Goal: Task Accomplishment & Management: Manage account settings

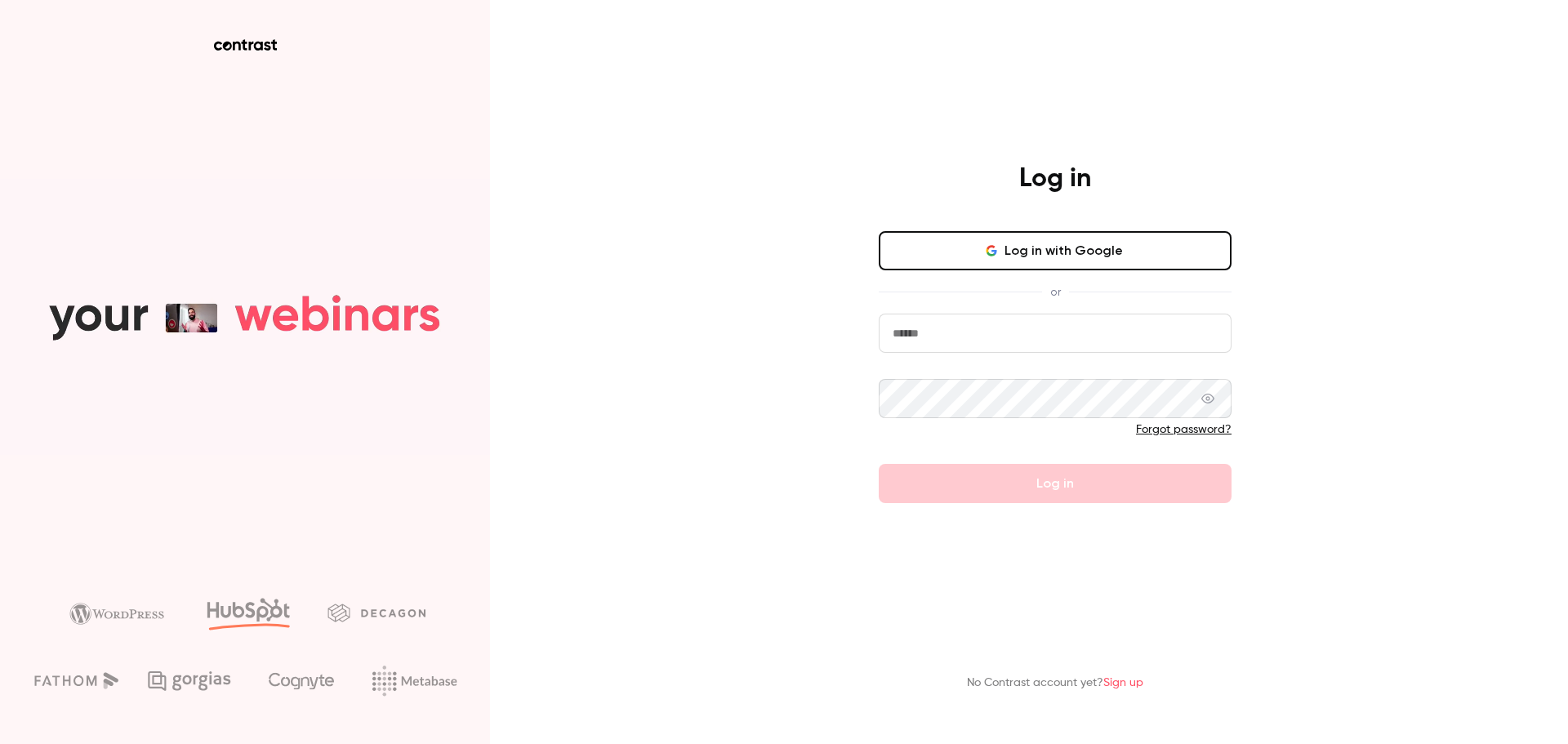
type input "**********"
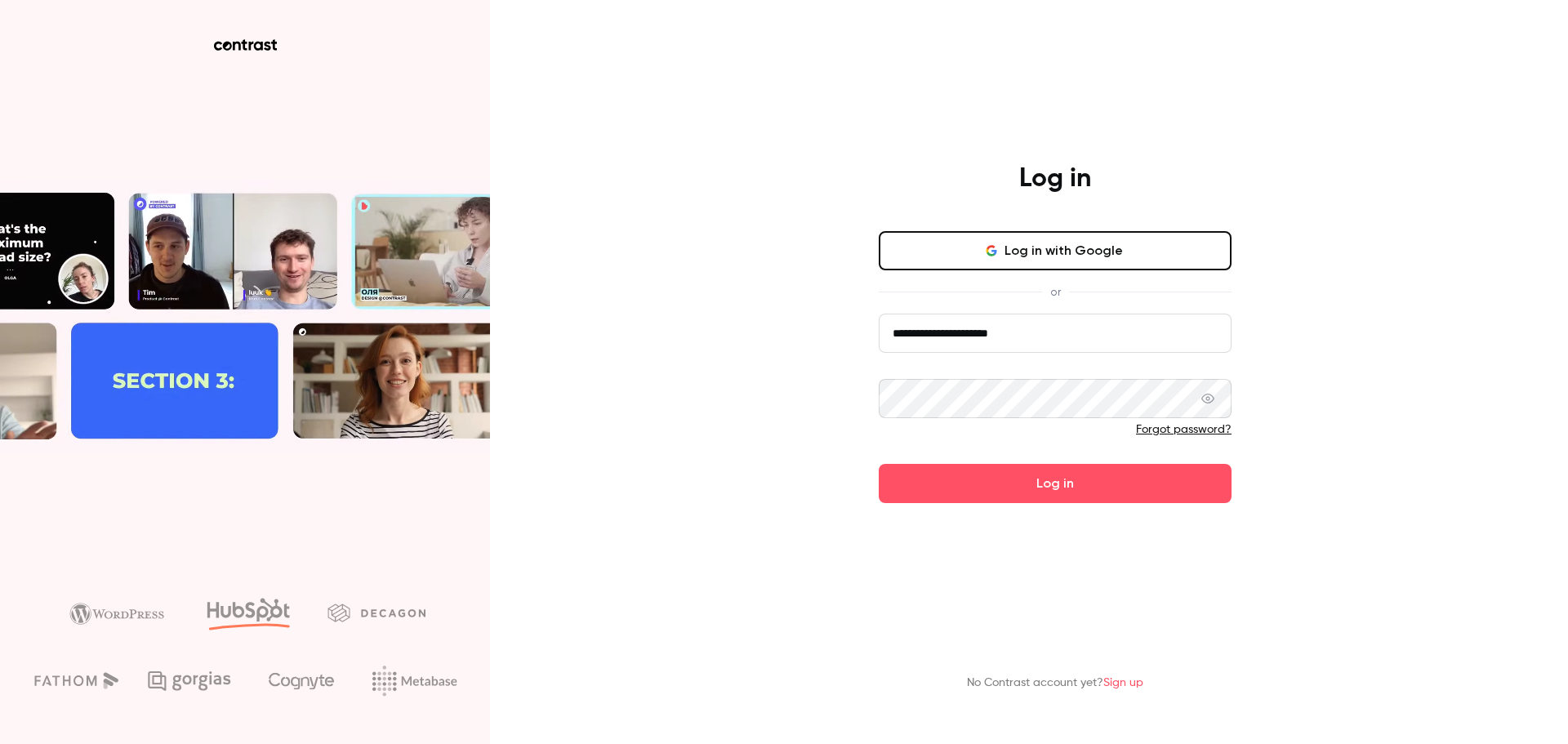
click at [1093, 286] on div "or" at bounding box center [1055, 292] width 352 height 17
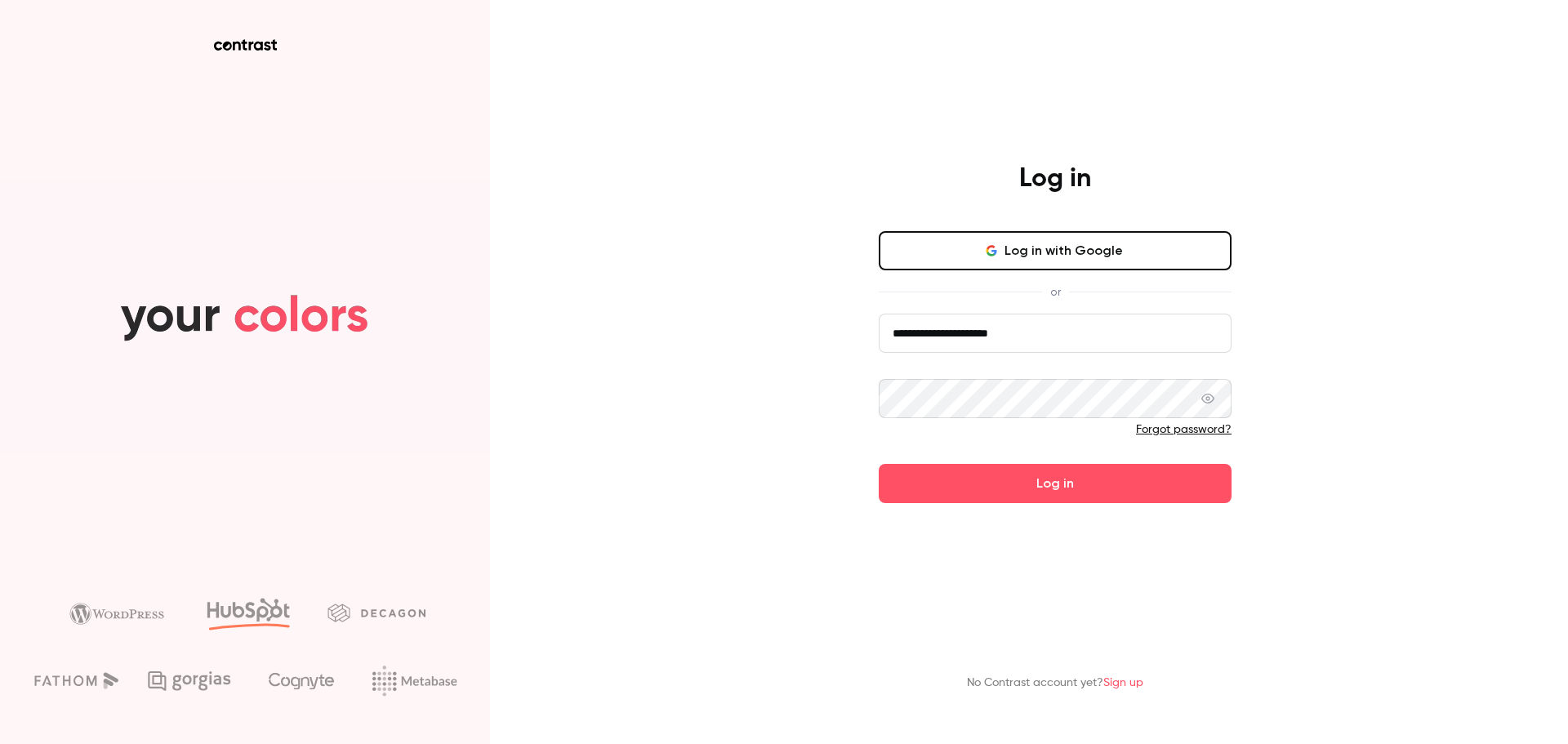
click at [1099, 255] on button "Log in with Google" at bounding box center [1055, 251] width 352 height 39
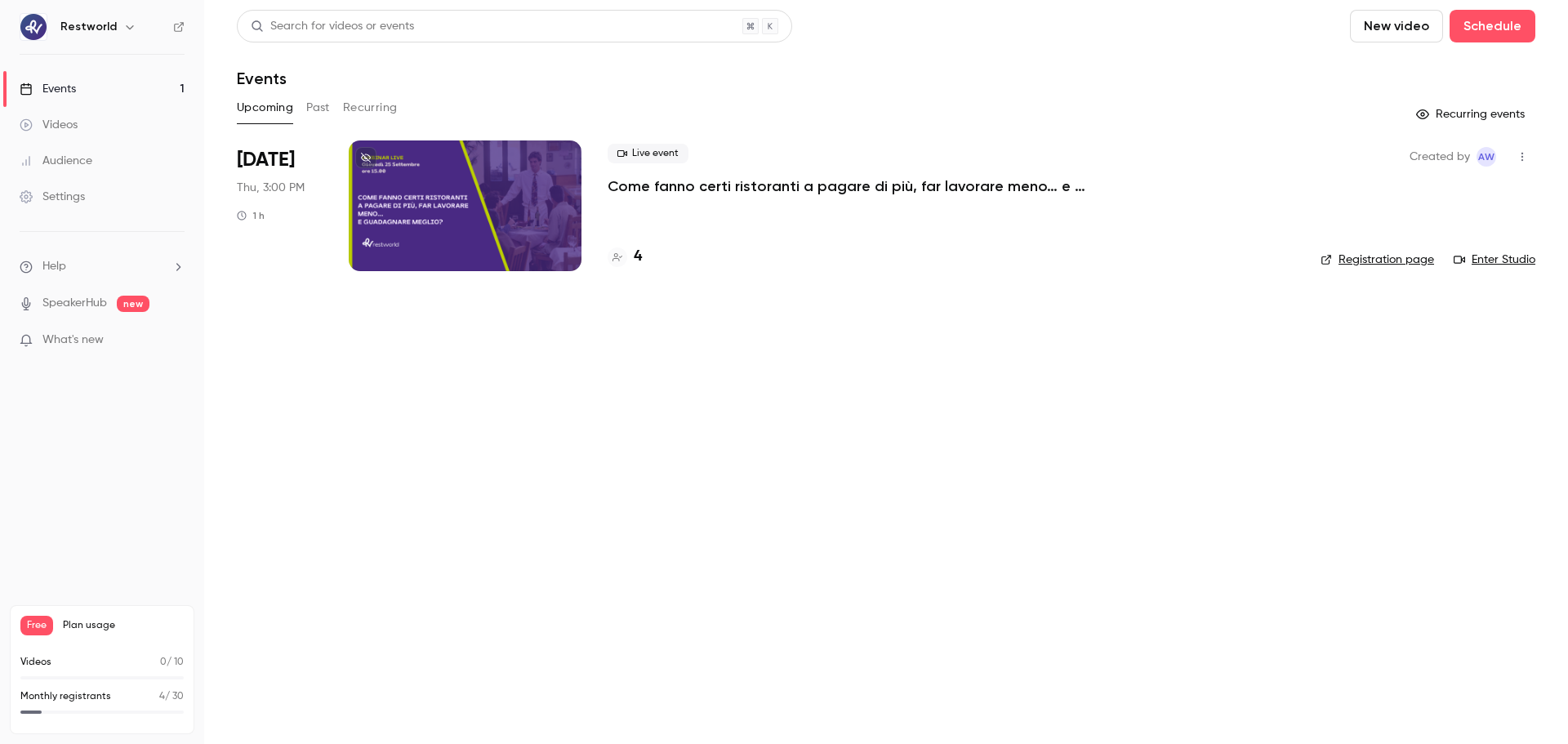
click at [694, 185] on p "Come fanno certi ristoranti a pagare di più, far lavorare meno… e guadagnare me…" at bounding box center [853, 186] width 490 height 20
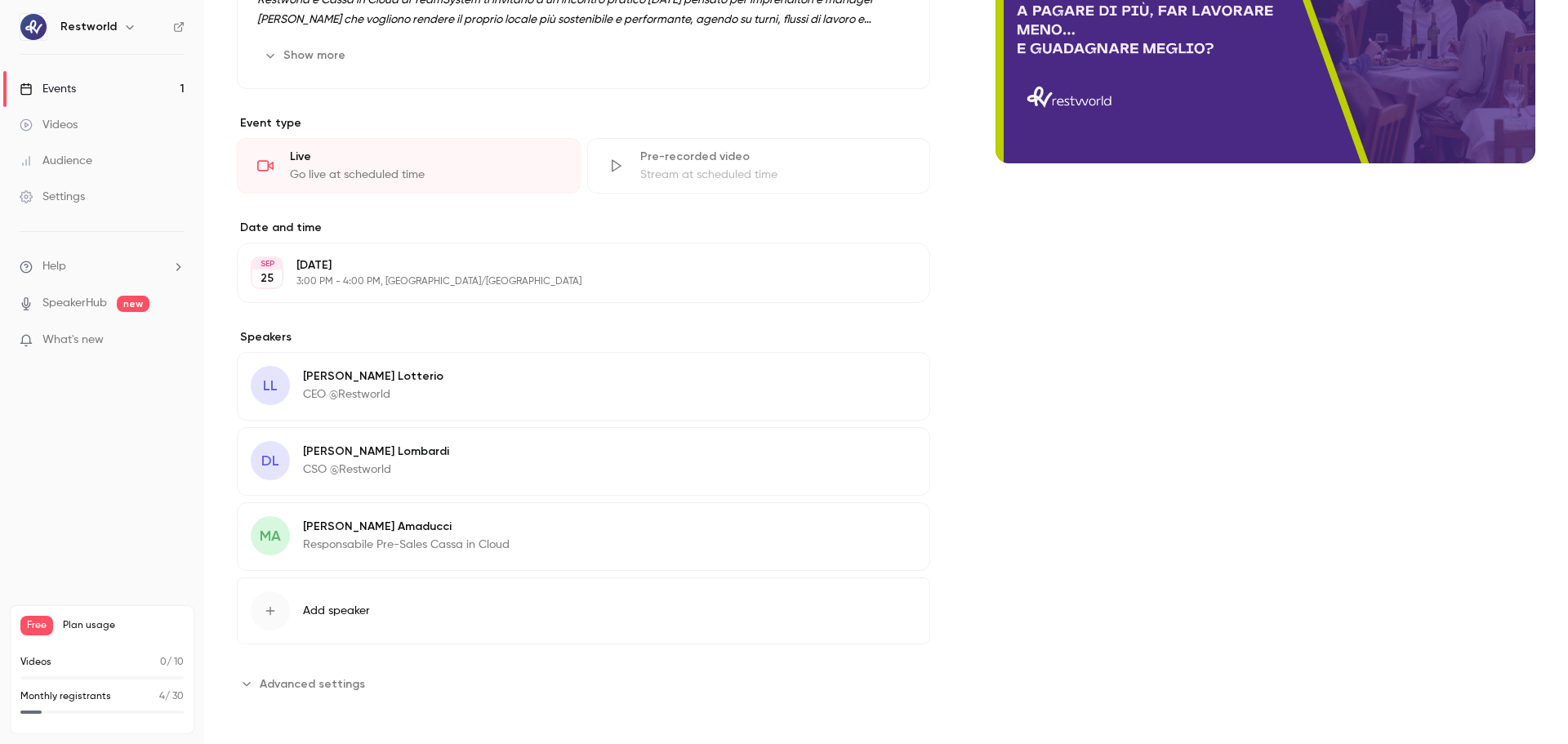
scroll to position [476, 0]
click at [314, 677] on span "Advanced settings" at bounding box center [312, 682] width 105 height 17
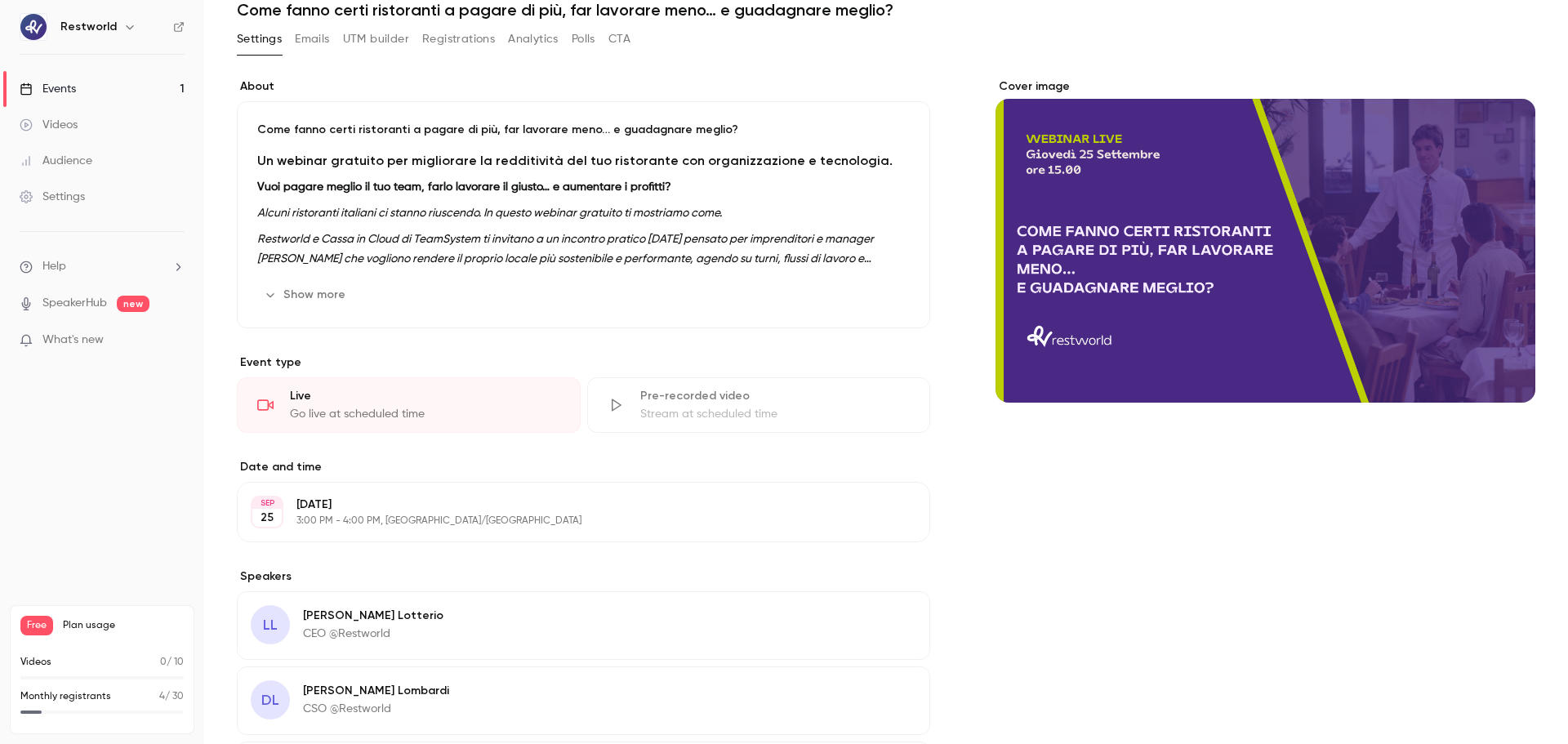
scroll to position [0, 0]
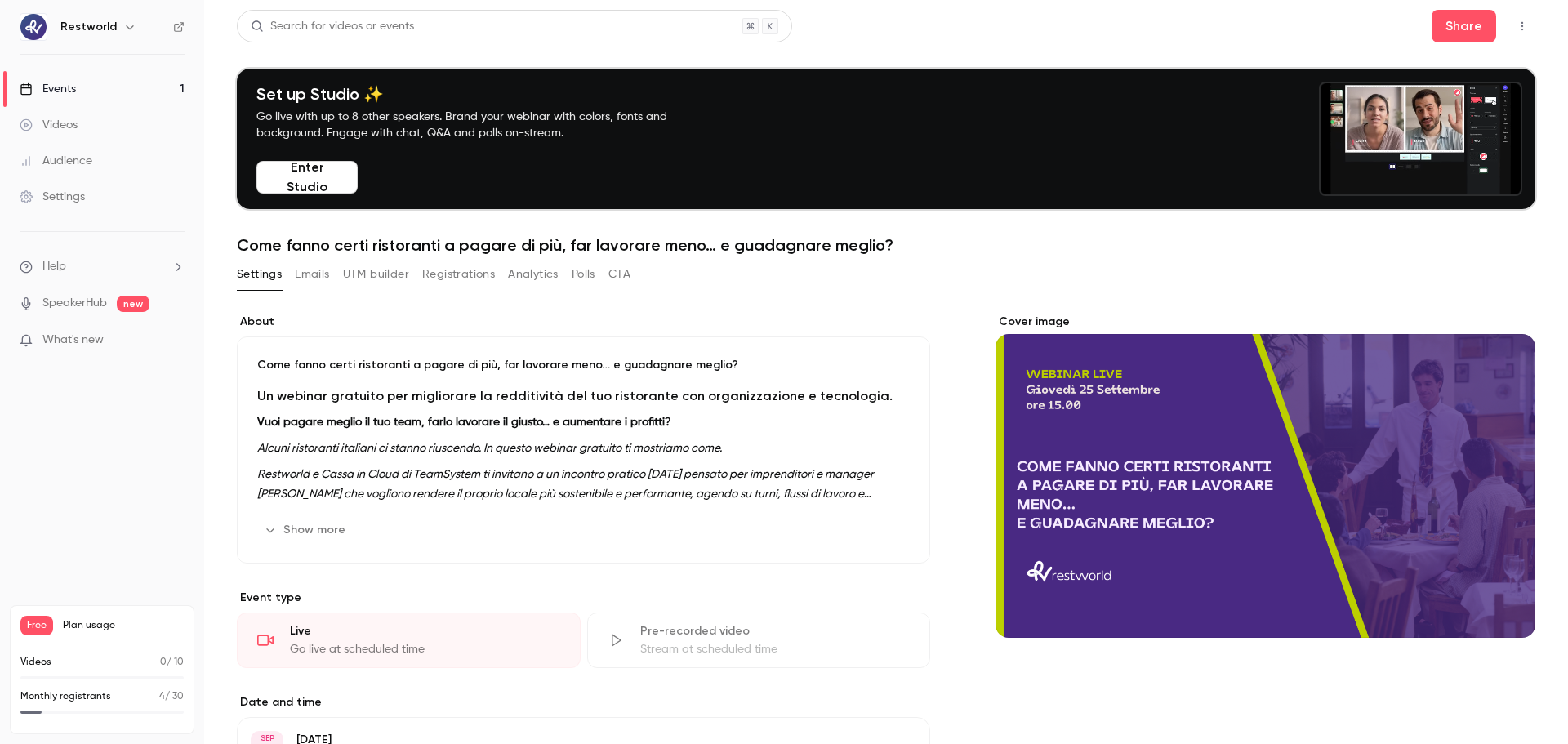
click at [453, 278] on button "Registrations" at bounding box center [459, 274] width 73 height 26
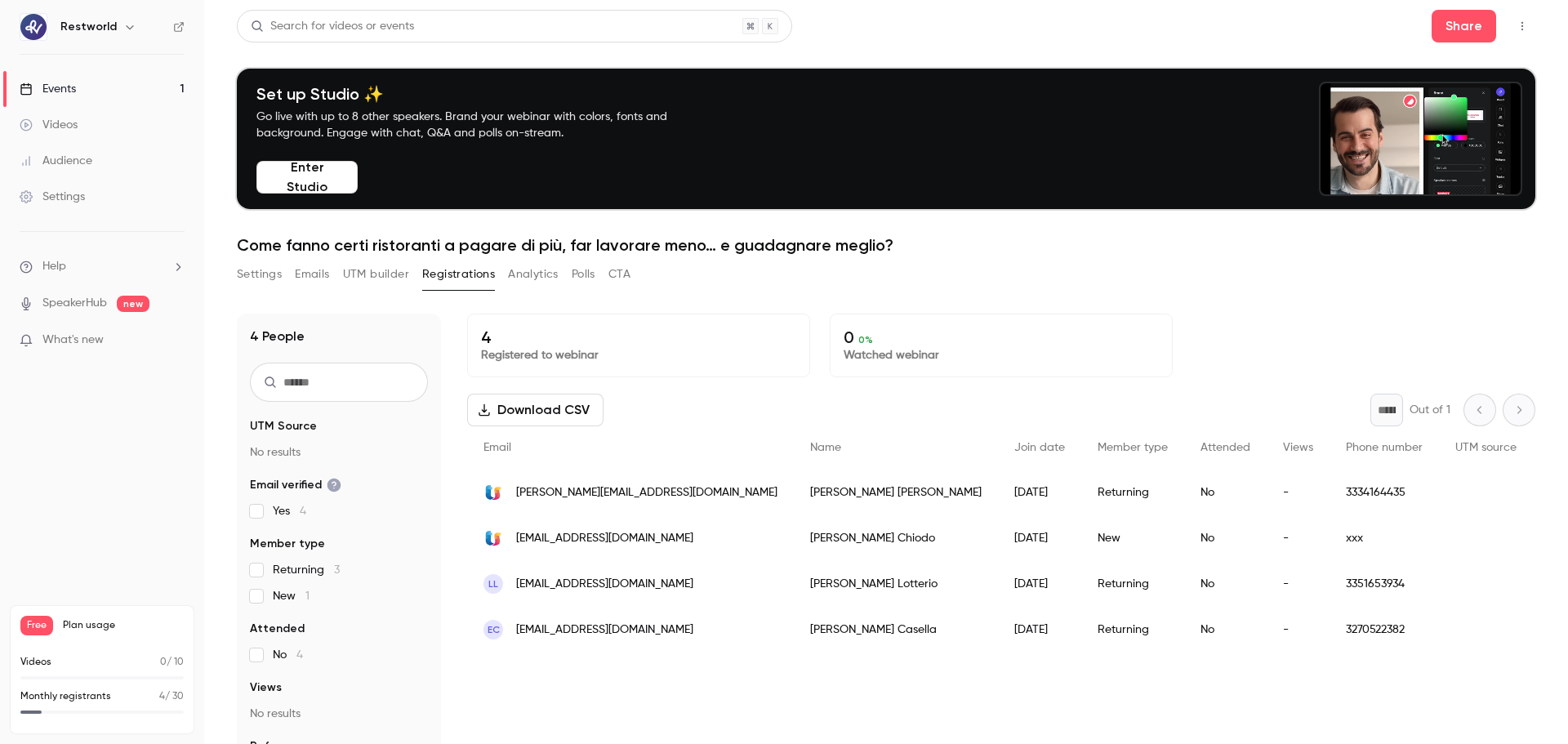
click at [1509, 30] on button "button" at bounding box center [1522, 26] width 26 height 26
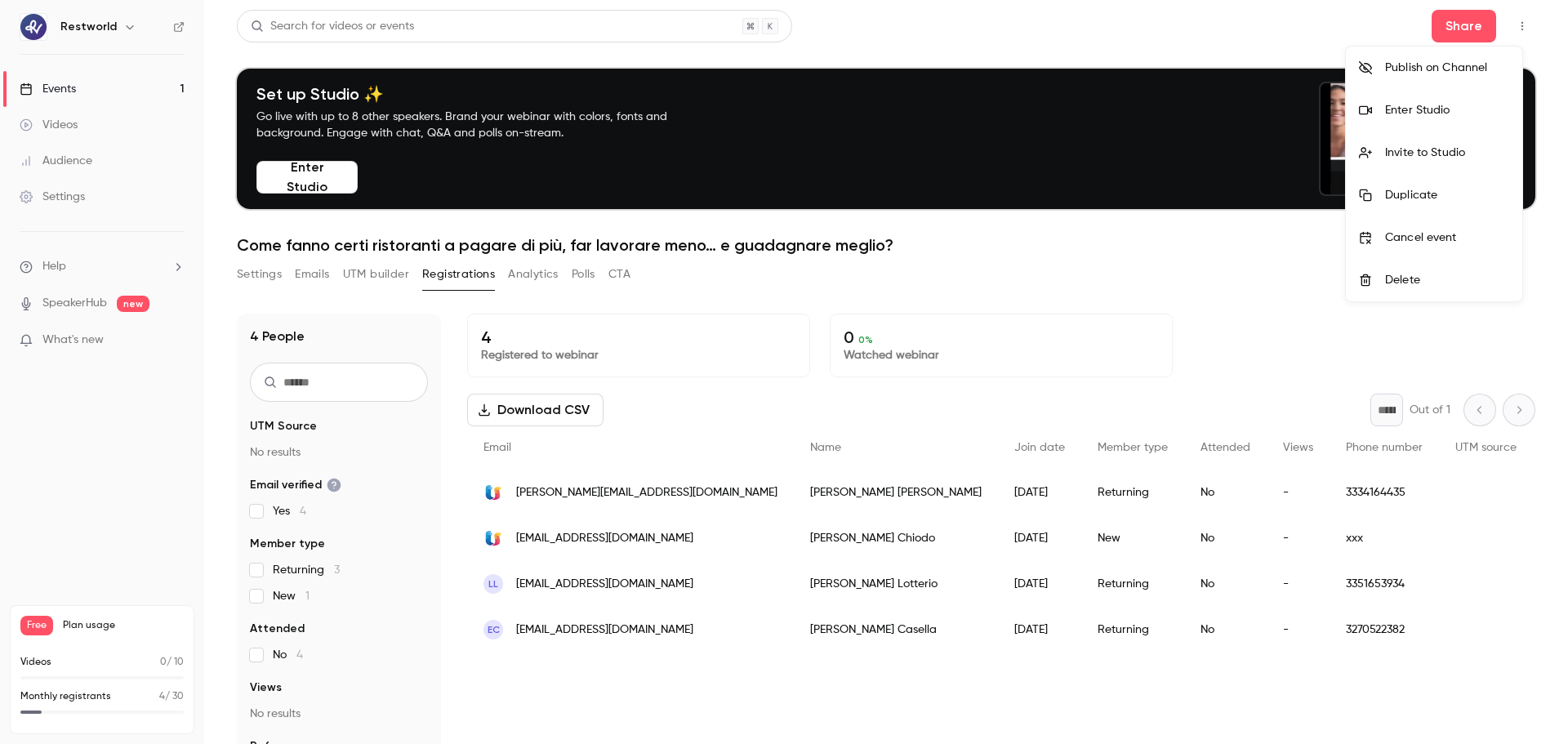
click at [525, 273] on div at bounding box center [784, 372] width 1568 height 744
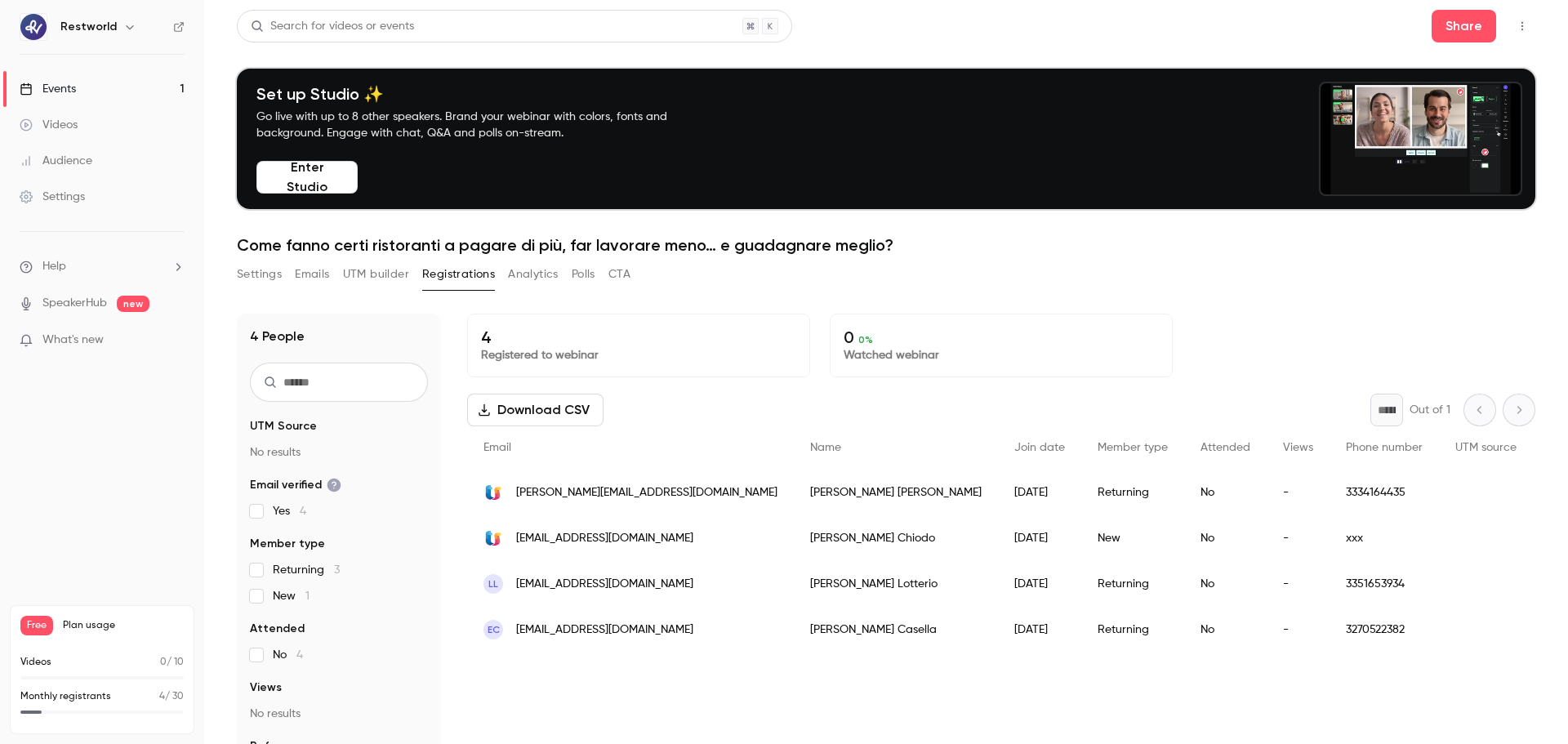
click at [533, 277] on button "Analytics" at bounding box center [533, 274] width 50 height 26
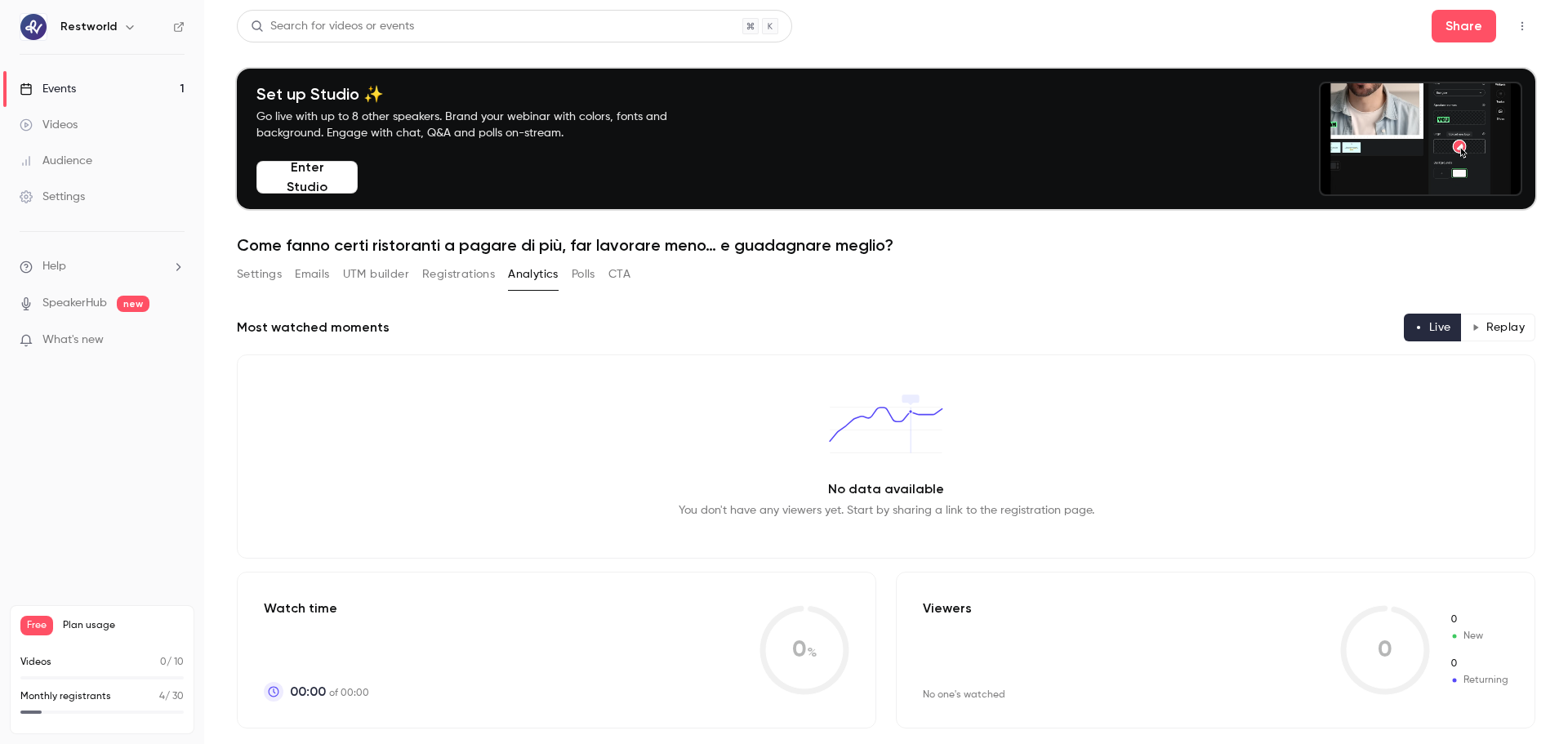
click at [587, 278] on button "Polls" at bounding box center [583, 274] width 23 height 26
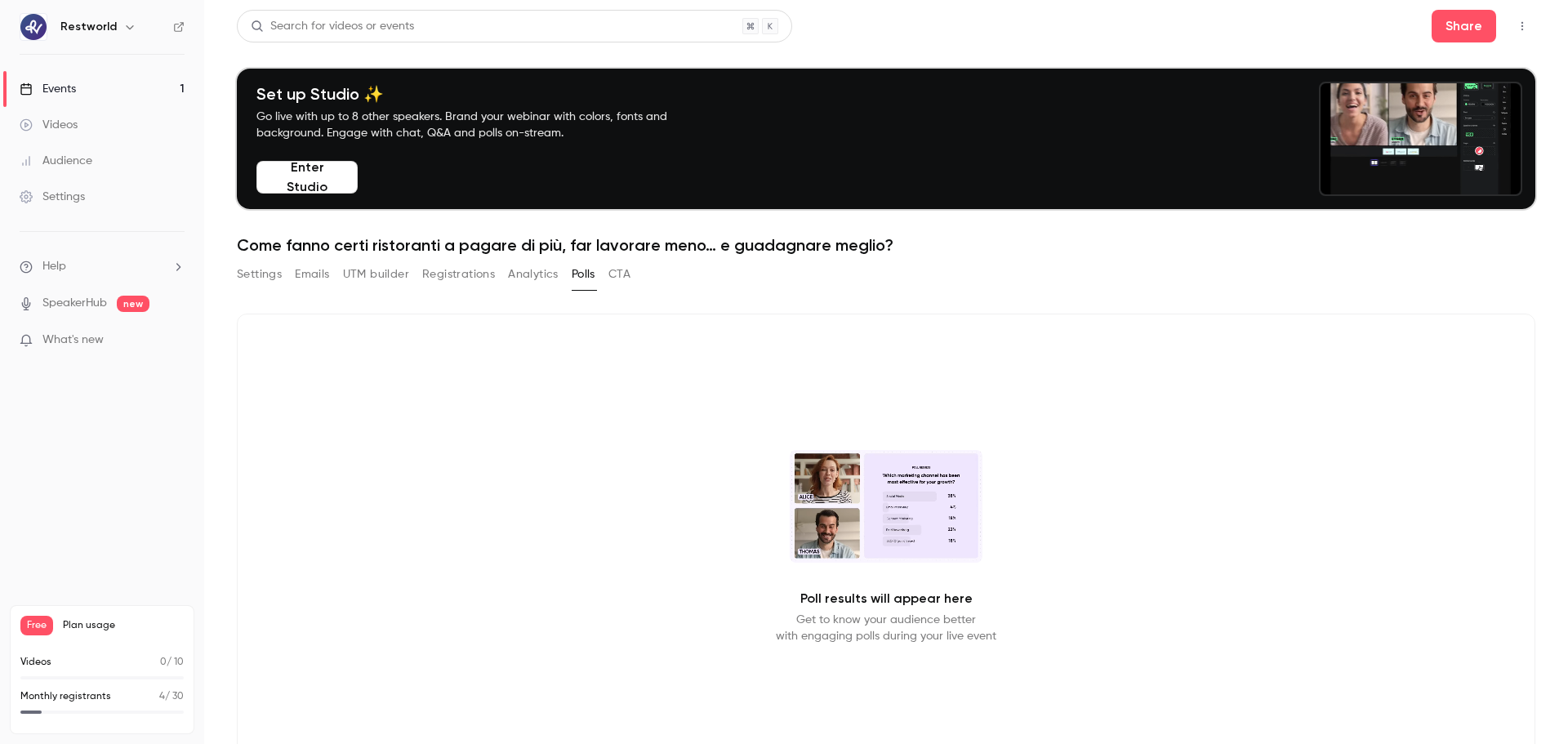
click at [619, 278] on button "CTA" at bounding box center [620, 274] width 22 height 26
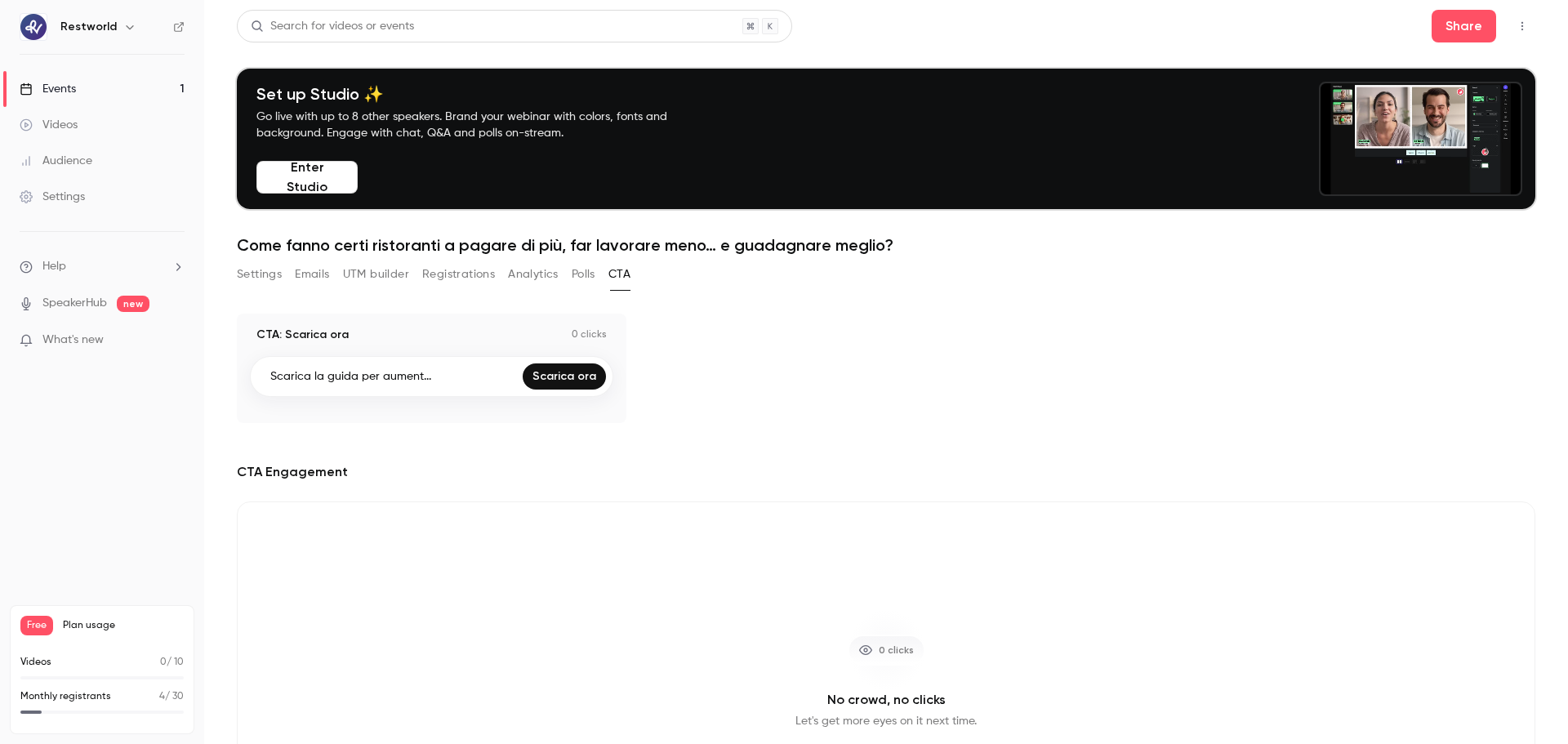
click at [388, 274] on button "UTM builder" at bounding box center [376, 274] width 66 height 26
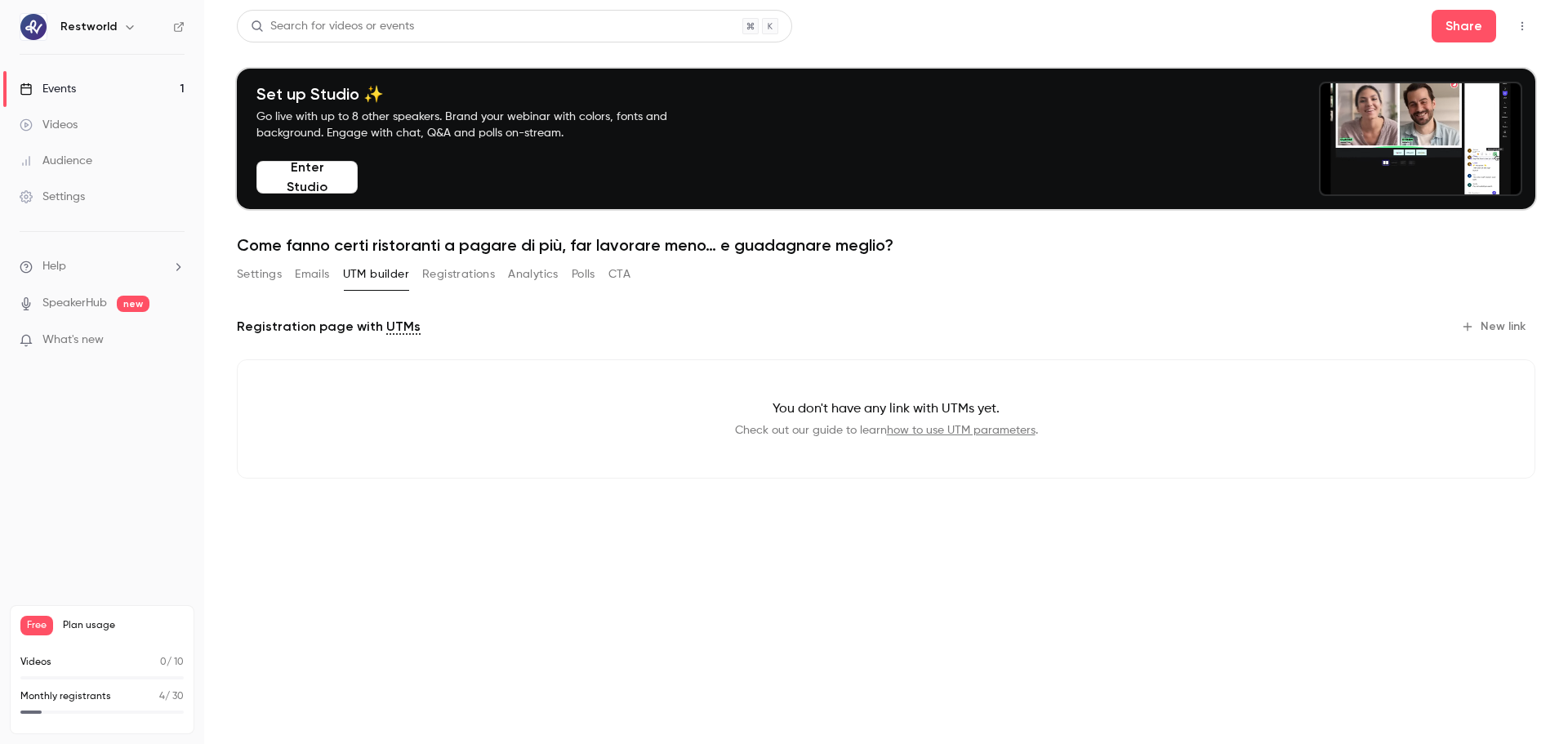
click at [467, 282] on button "Registrations" at bounding box center [459, 274] width 73 height 26
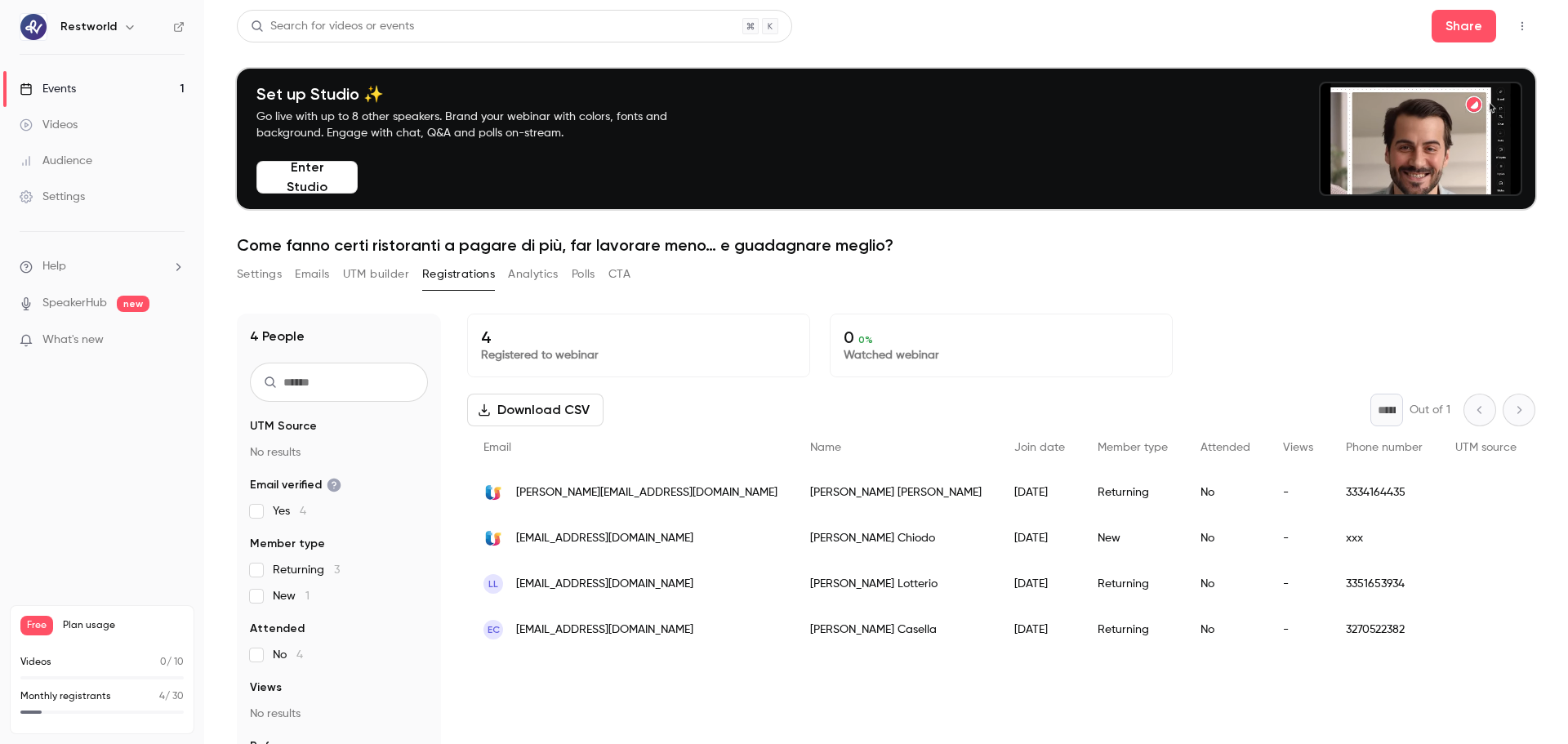
click at [103, 189] on link "Settings" at bounding box center [102, 197] width 204 height 36
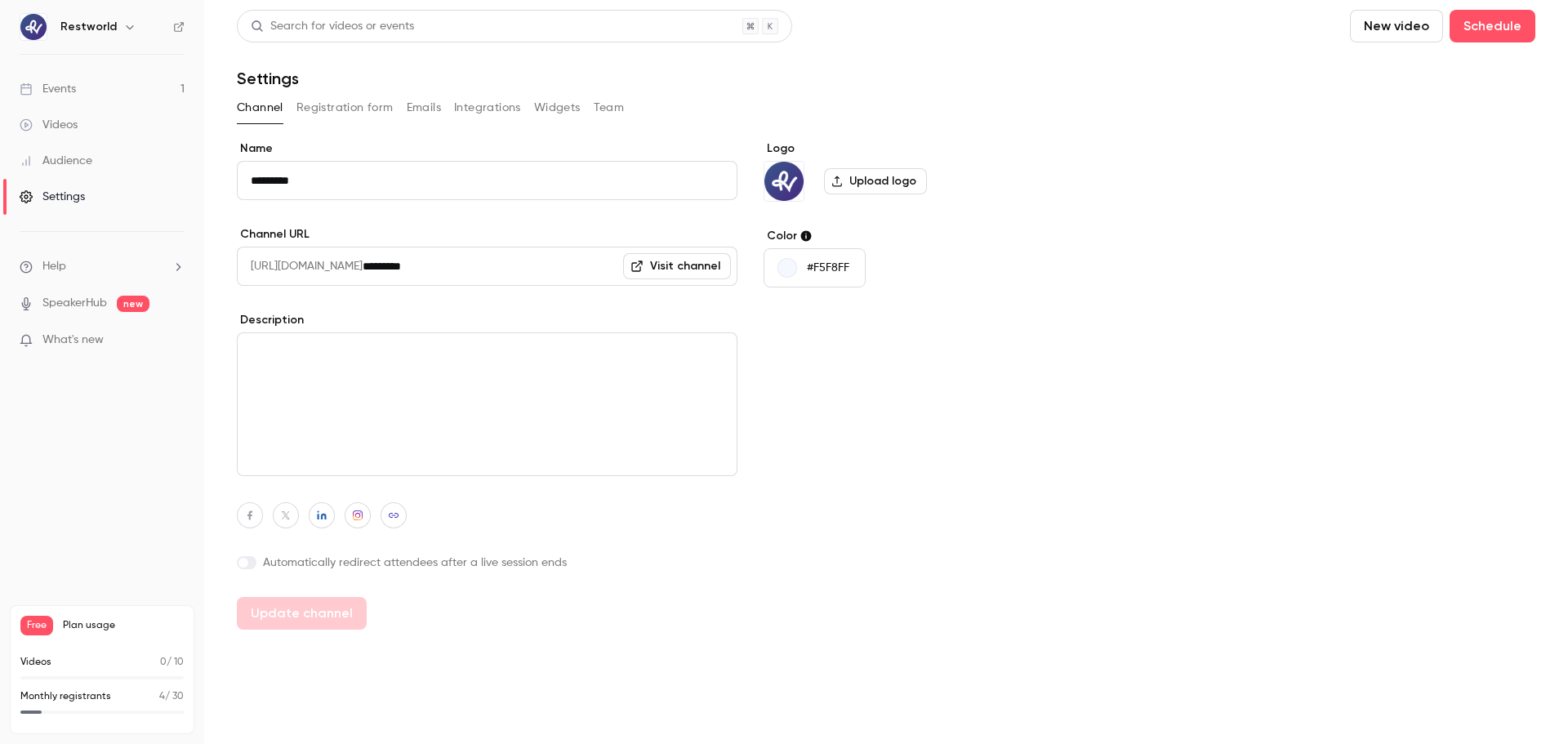
click at [344, 109] on button "Registration form" at bounding box center [345, 108] width 97 height 26
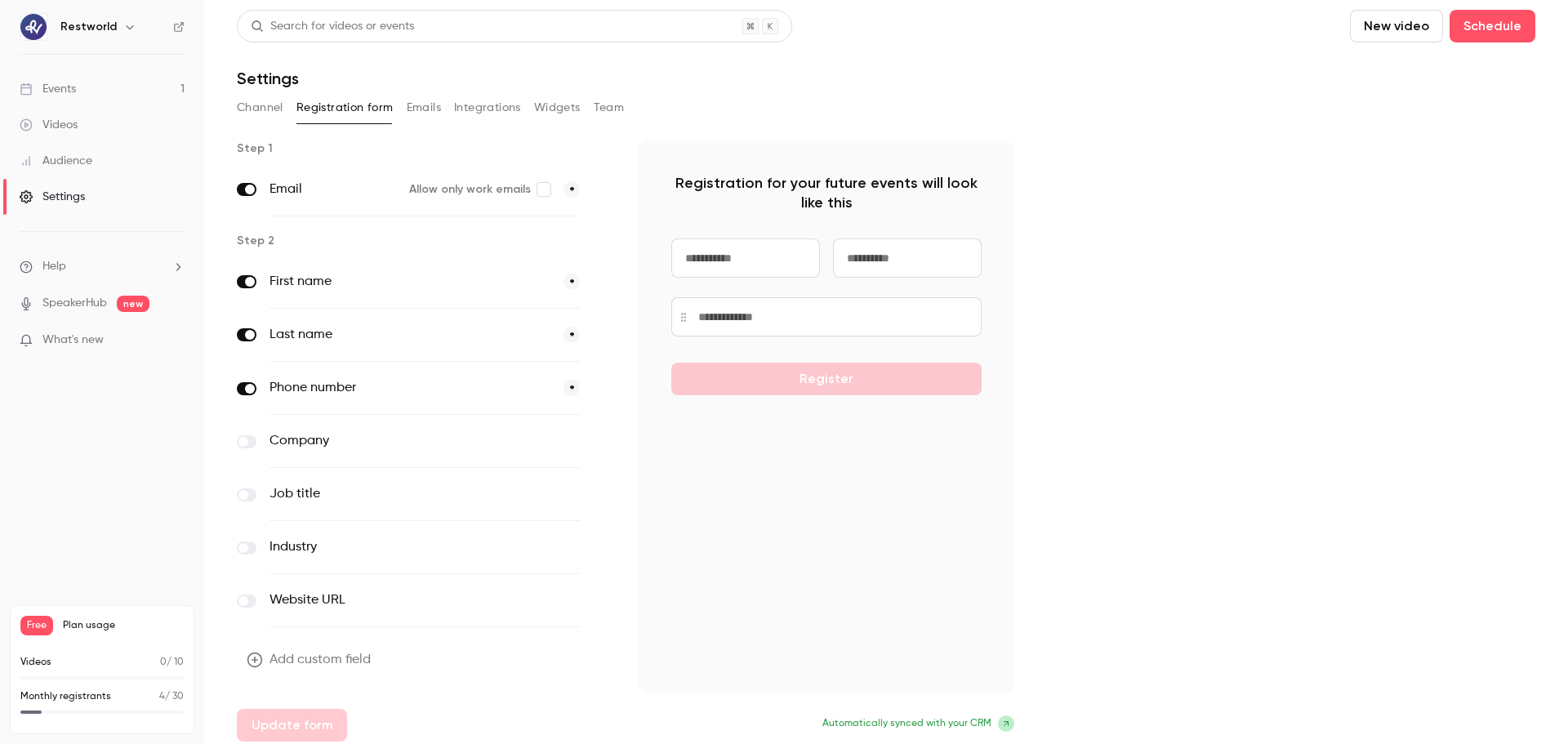
scroll to position [7, 0]
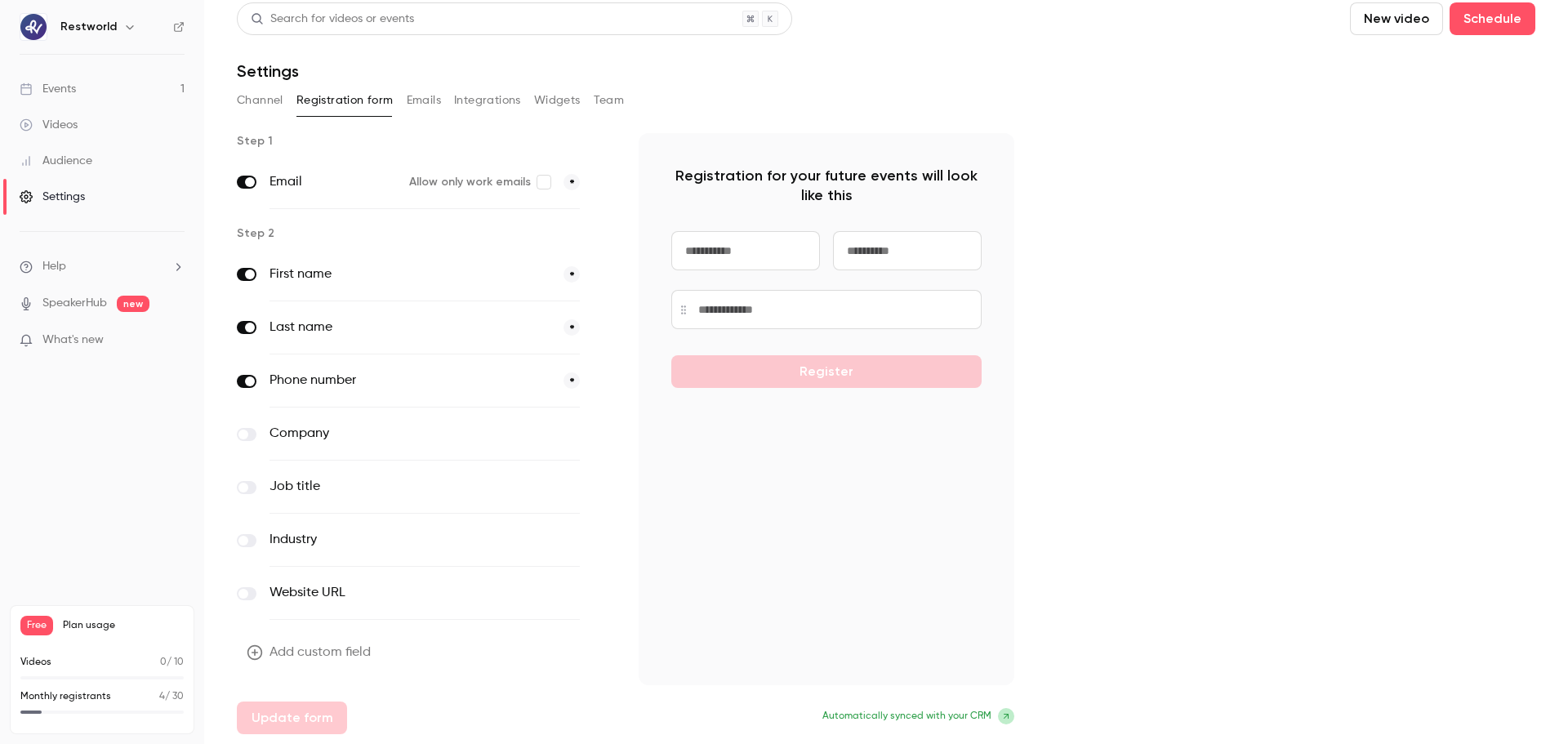
click at [333, 653] on button "Add custom field" at bounding box center [310, 652] width 147 height 33
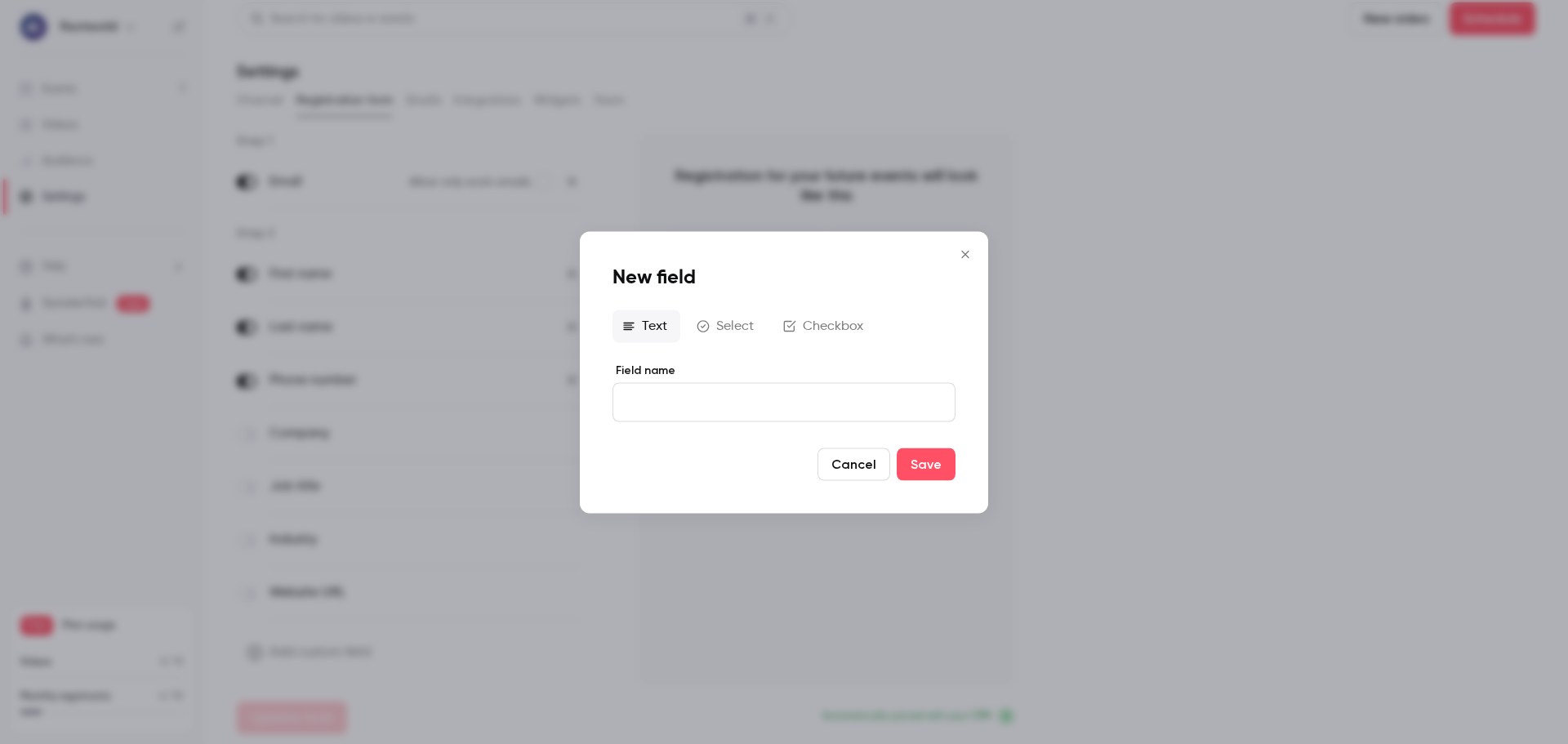
click at [1155, 471] on div at bounding box center [784, 372] width 1568 height 744
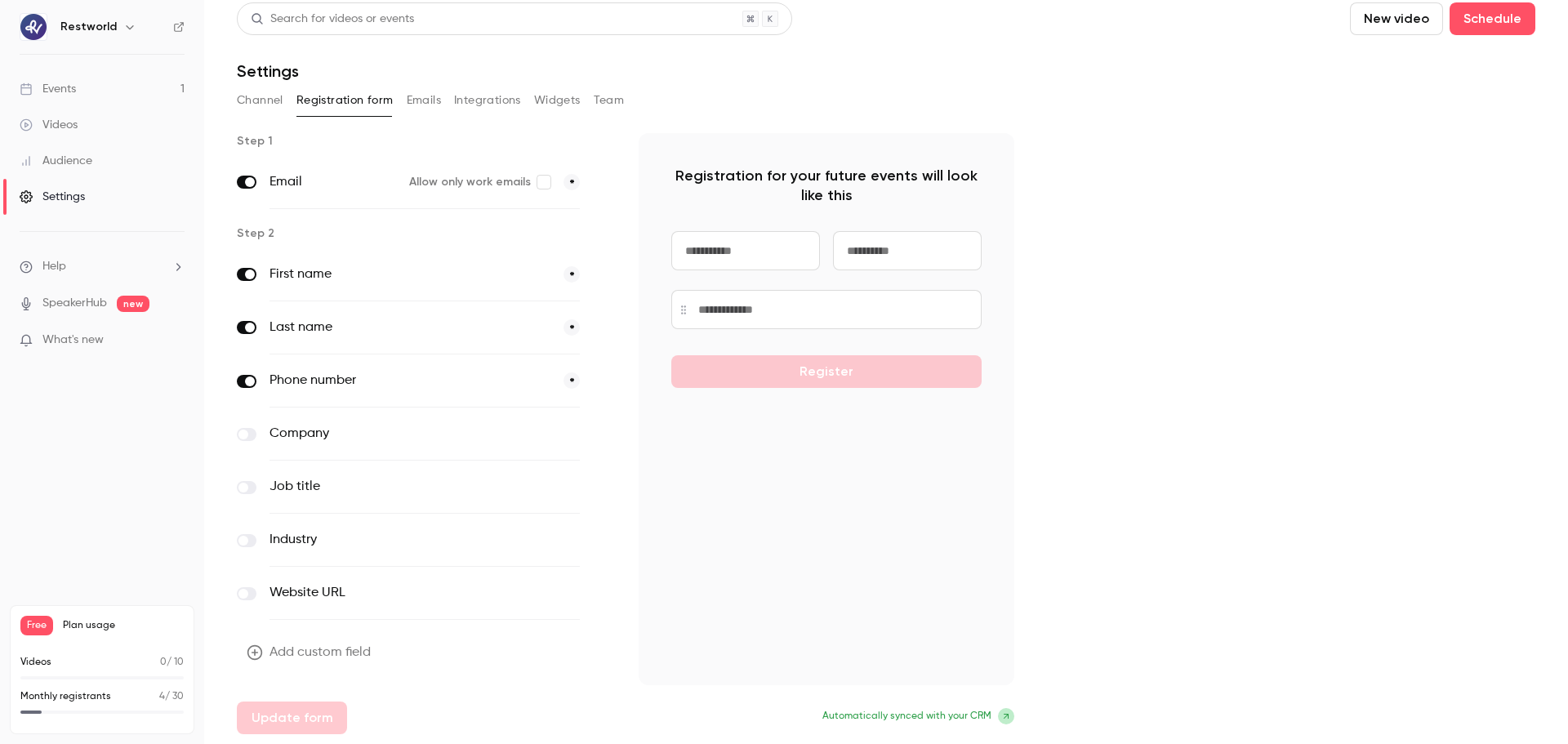
scroll to position [0, 0]
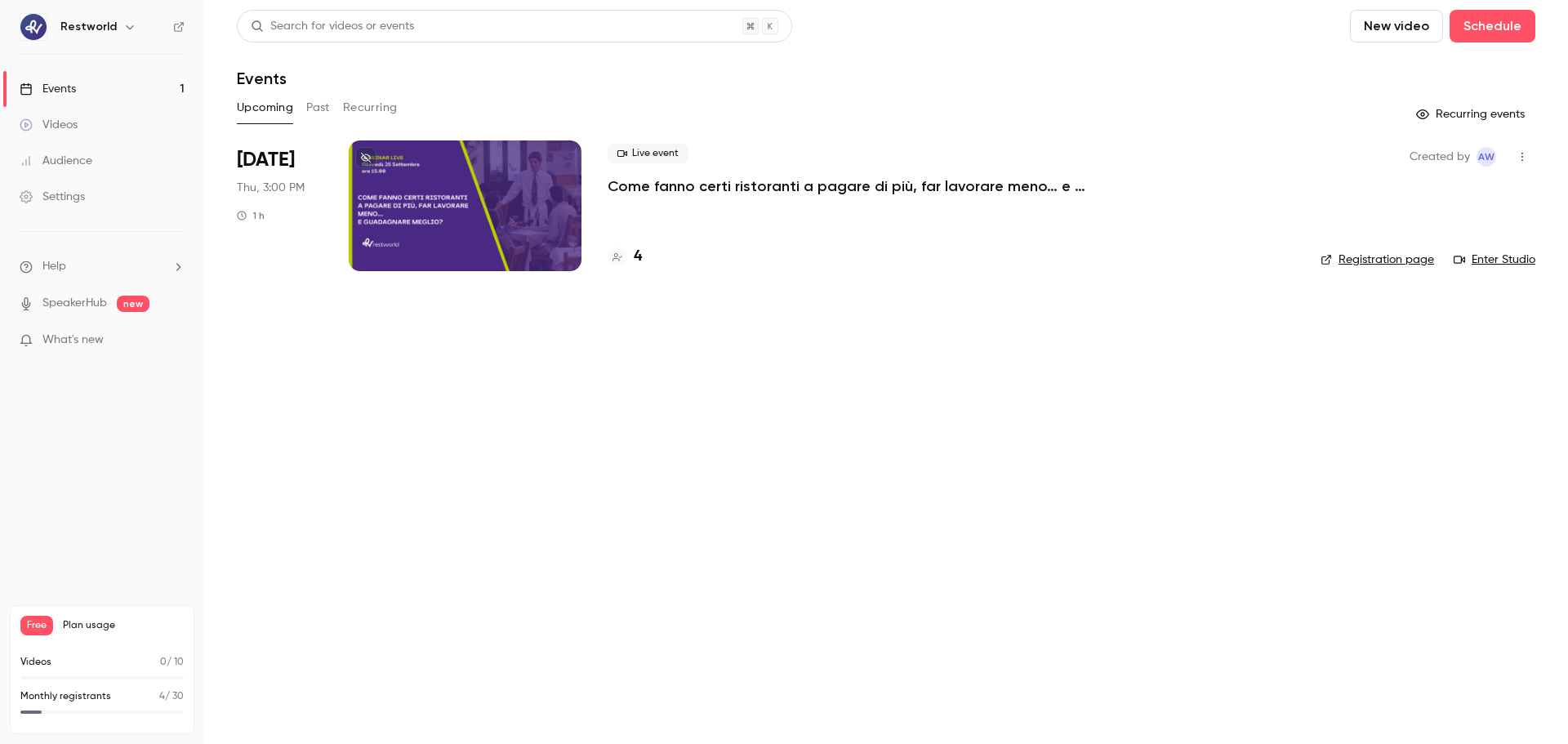
click at [701, 186] on p "Come fanno certi ristoranti a pagare di più, far lavorare meno… e guadagnare me…" at bounding box center [853, 186] width 490 height 20
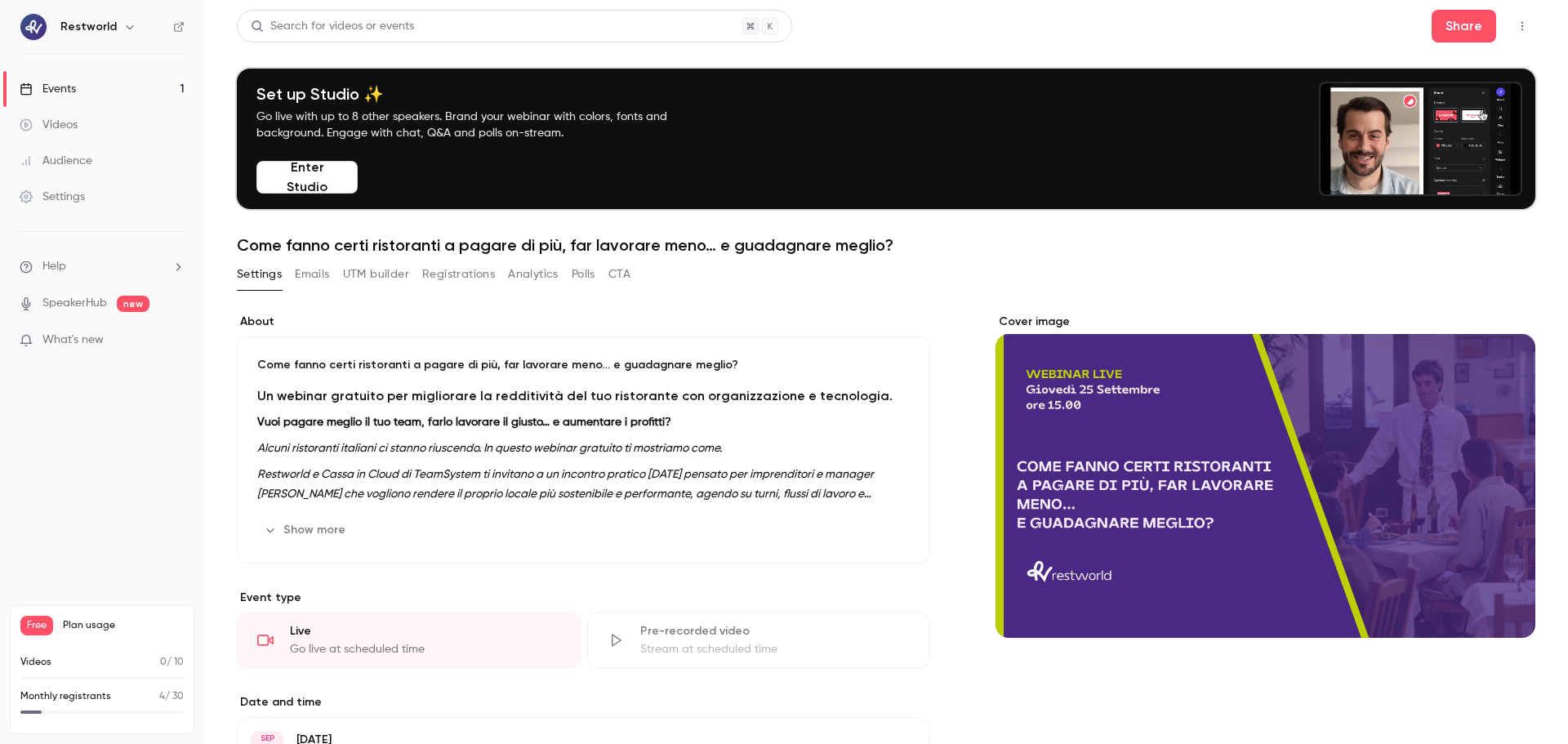
click at [458, 279] on button "Registrations" at bounding box center [459, 274] width 73 height 26
